Goal: Find specific page/section: Find specific page/section

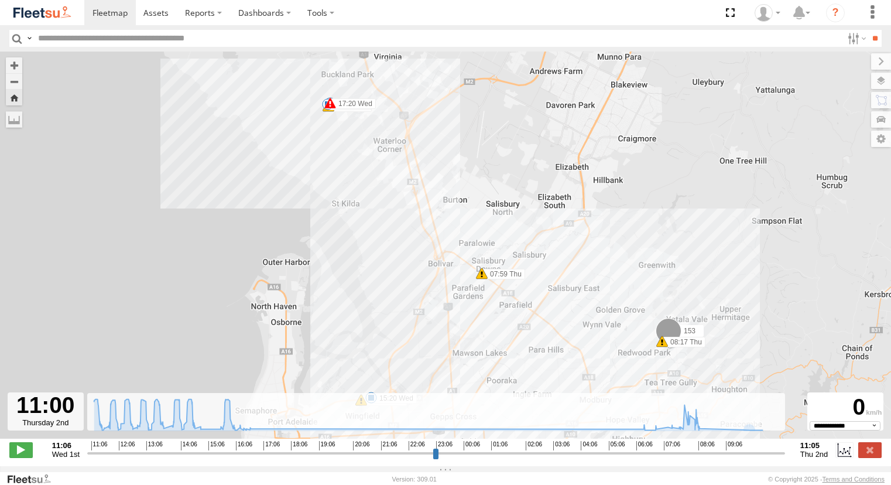
select select "**********"
click at [119, 9] on span at bounding box center [109, 12] width 35 height 11
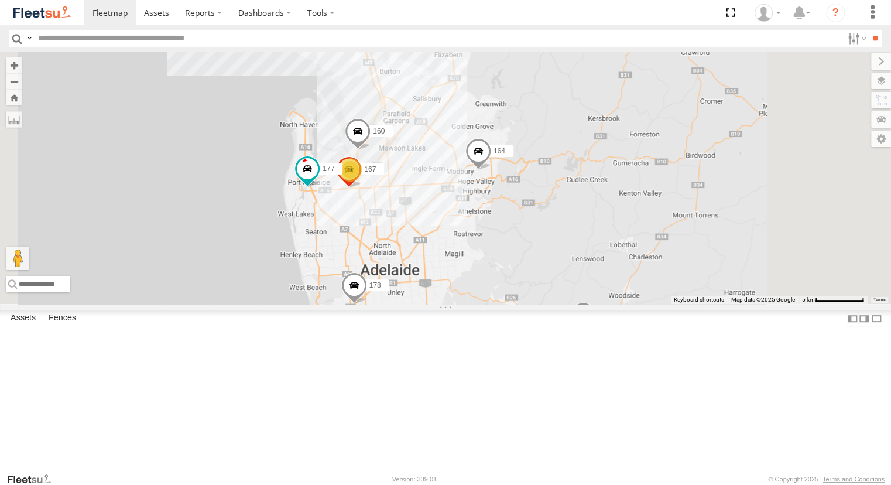
click at [0, 0] on div "Powerscaper" at bounding box center [0, 0] width 0 height 0
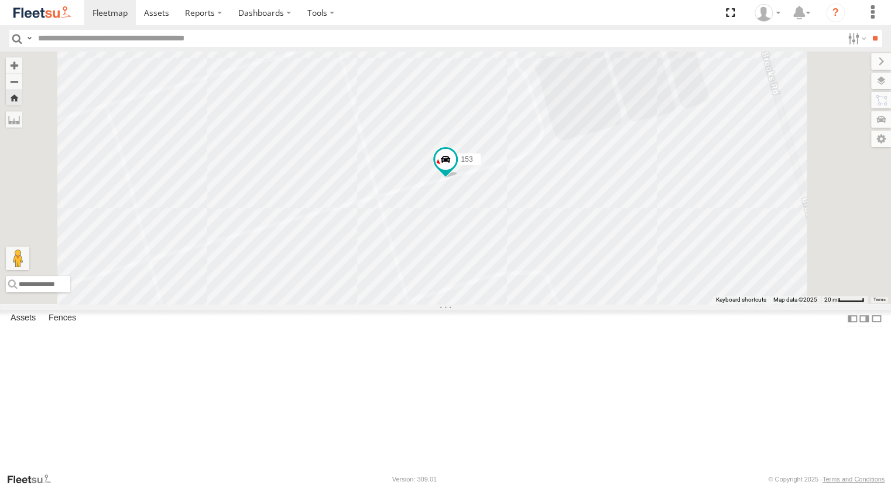
click at [0, 0] on div "Powerscaper" at bounding box center [0, 0] width 0 height 0
